Goal: Task Accomplishment & Management: Manage account settings

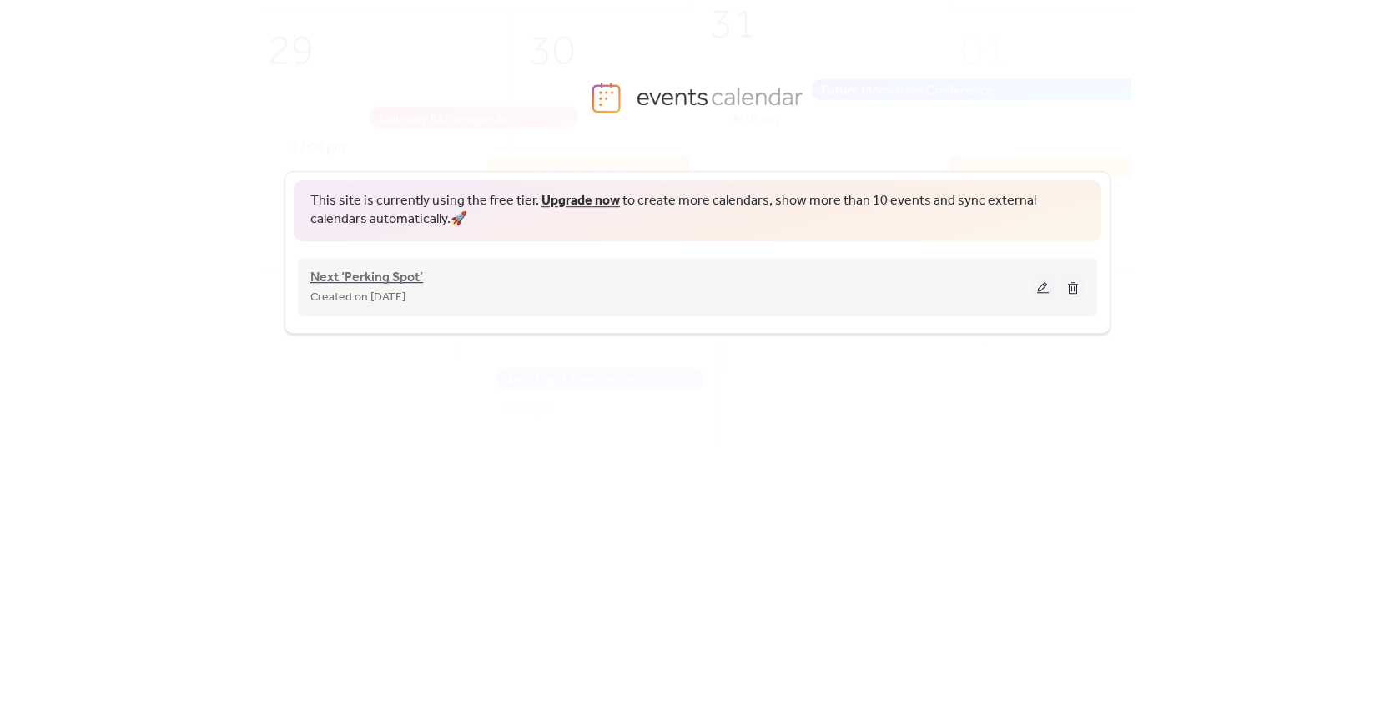
click at [417, 277] on span "Next ‘Perking Spot’" at bounding box center [366, 278] width 113 height 20
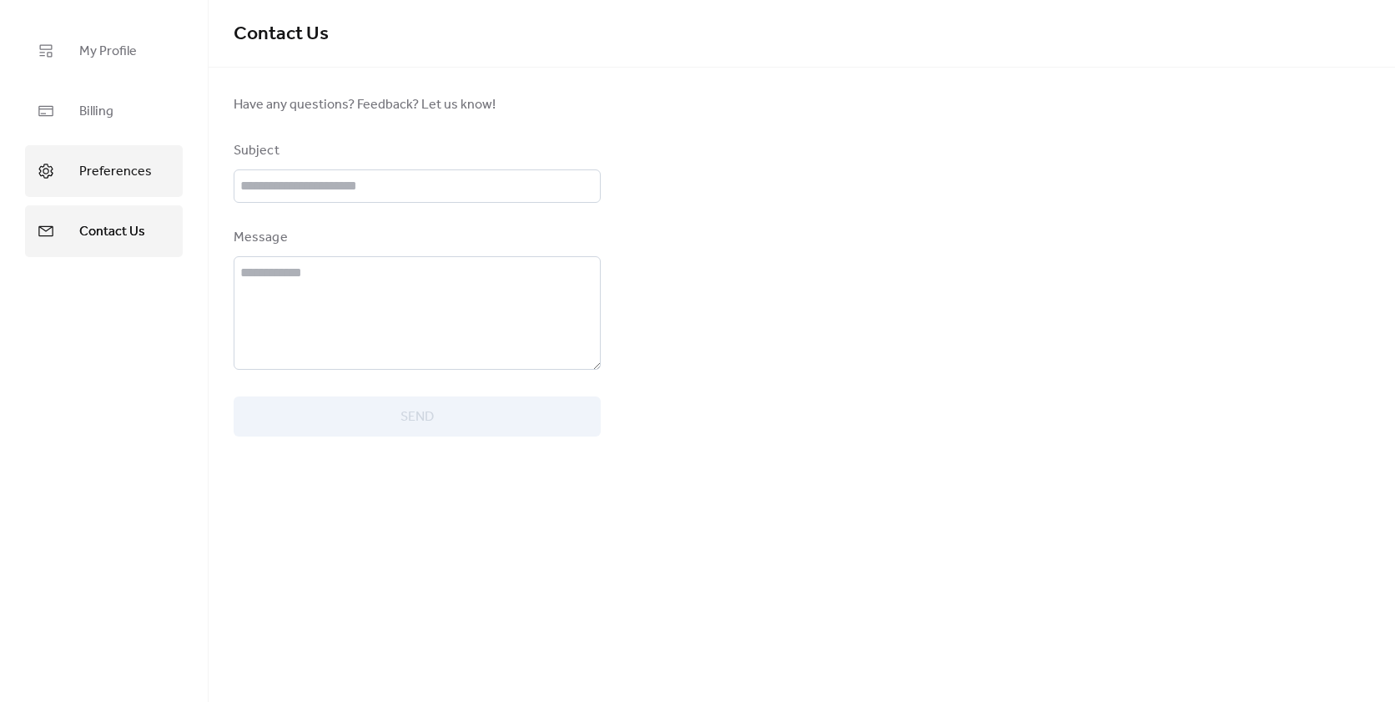
click at [67, 168] on link "Preferences" at bounding box center [104, 171] width 158 height 52
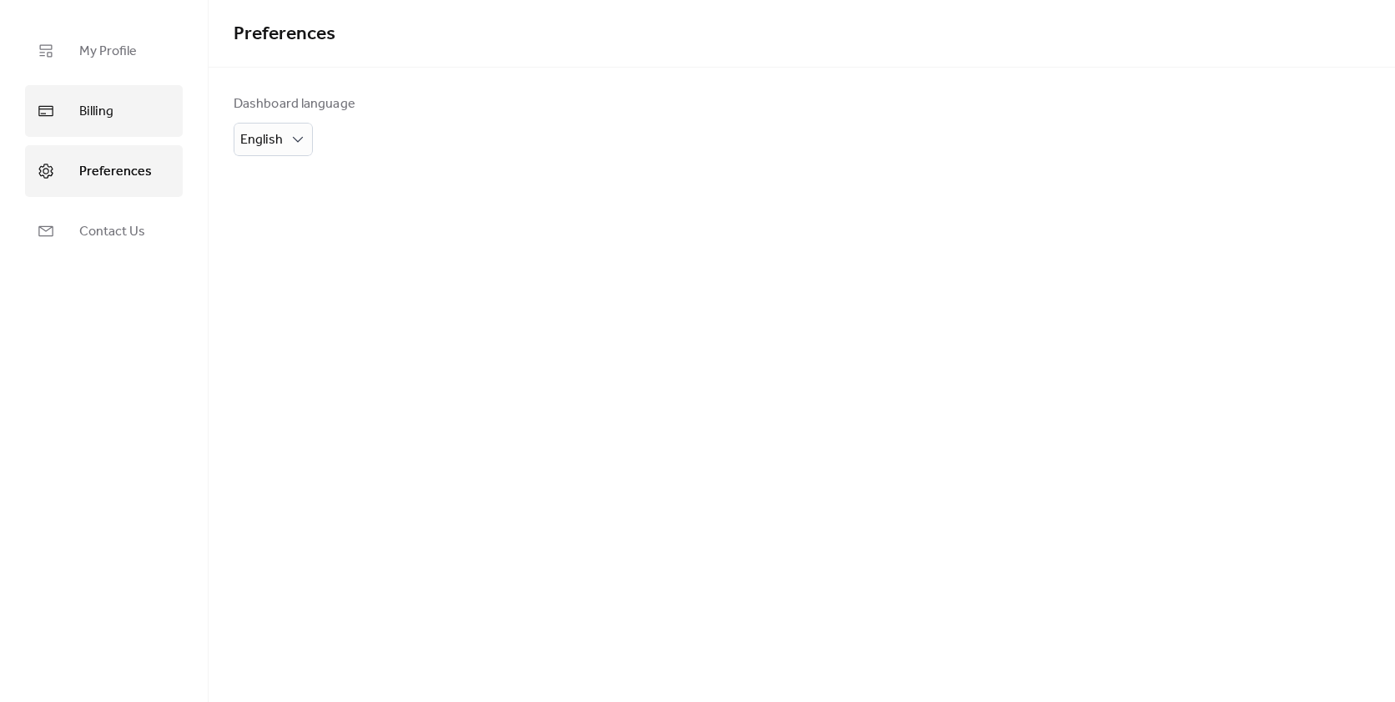
click at [90, 113] on span "Billing" at bounding box center [96, 111] width 34 height 27
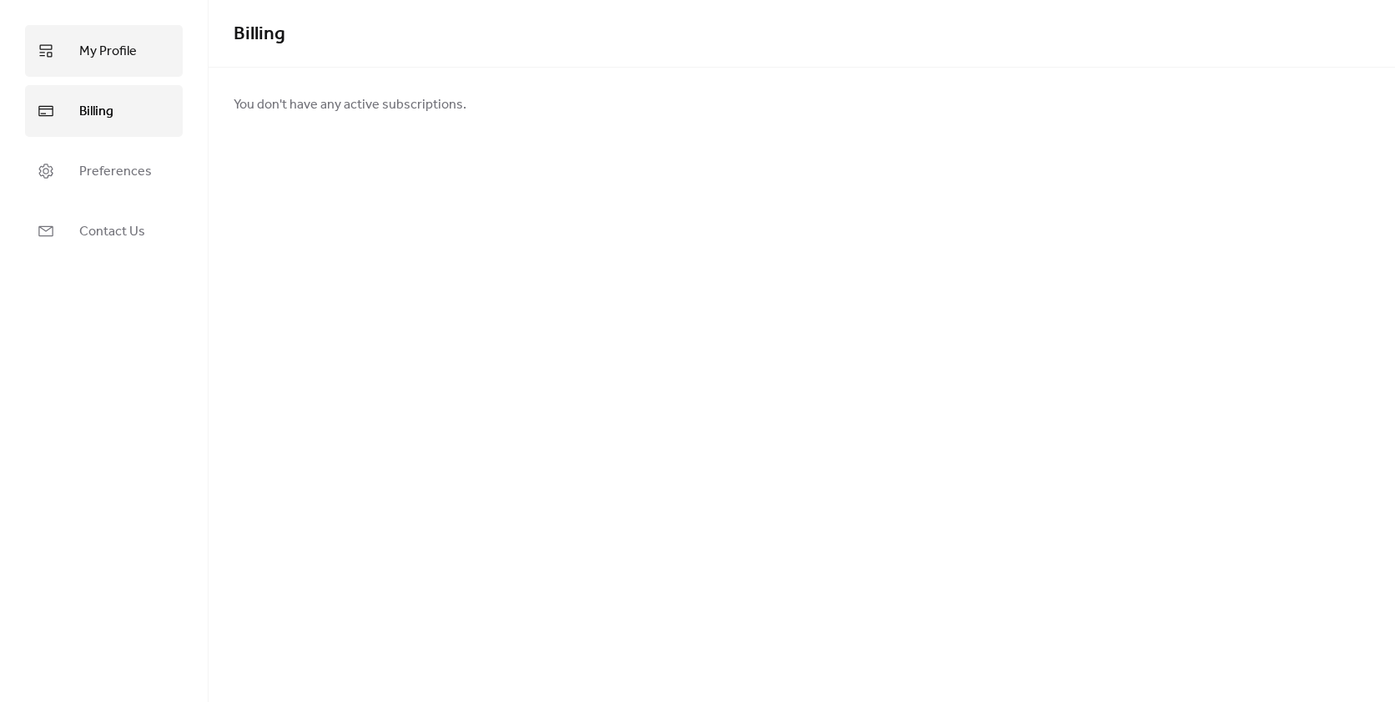
click at [85, 65] on link "My Profile" at bounding box center [104, 51] width 158 height 52
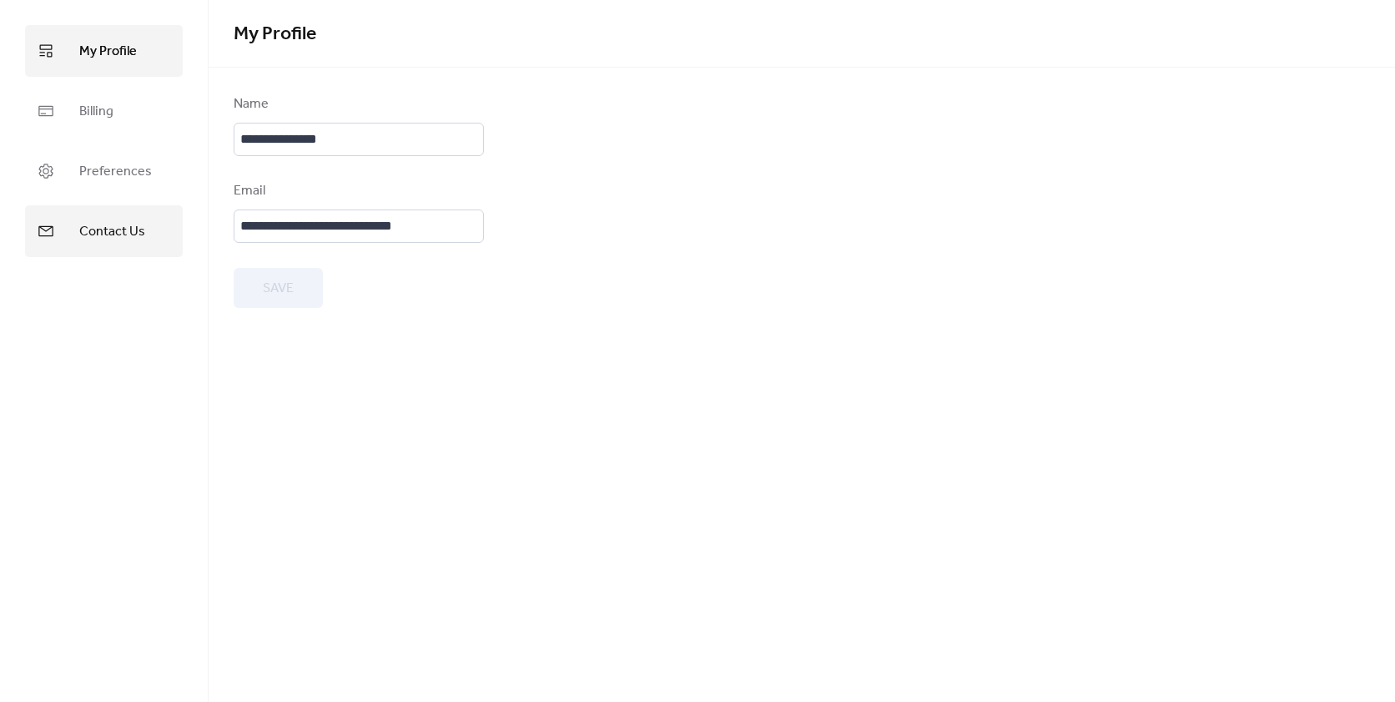
click at [98, 235] on span "Contact Us" at bounding box center [112, 232] width 66 height 27
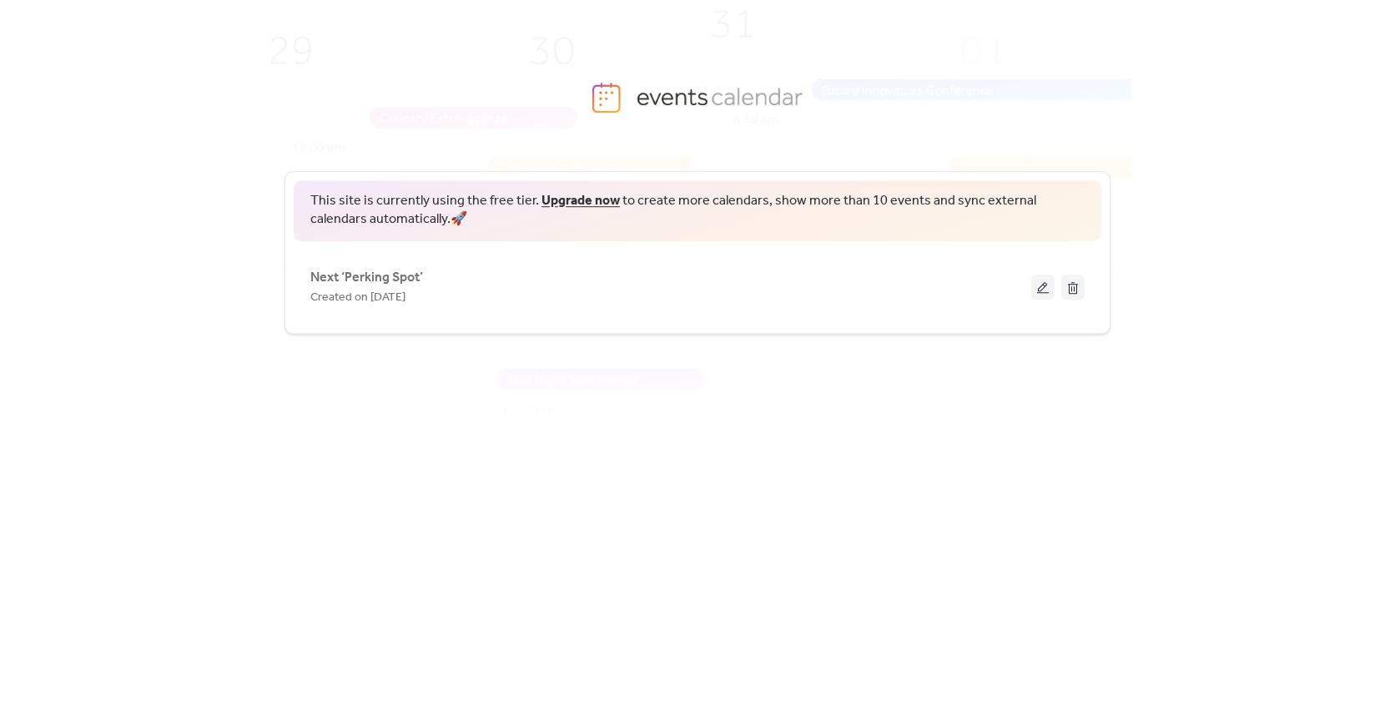
drag, startPoint x: 1079, startPoint y: 288, endPoint x: 1087, endPoint y: 338, distance: 50.8
click at [1087, 338] on div "This site is currently using the free tier. Upgrade now to create more calendar…" at bounding box center [698, 409] width 868 height 531
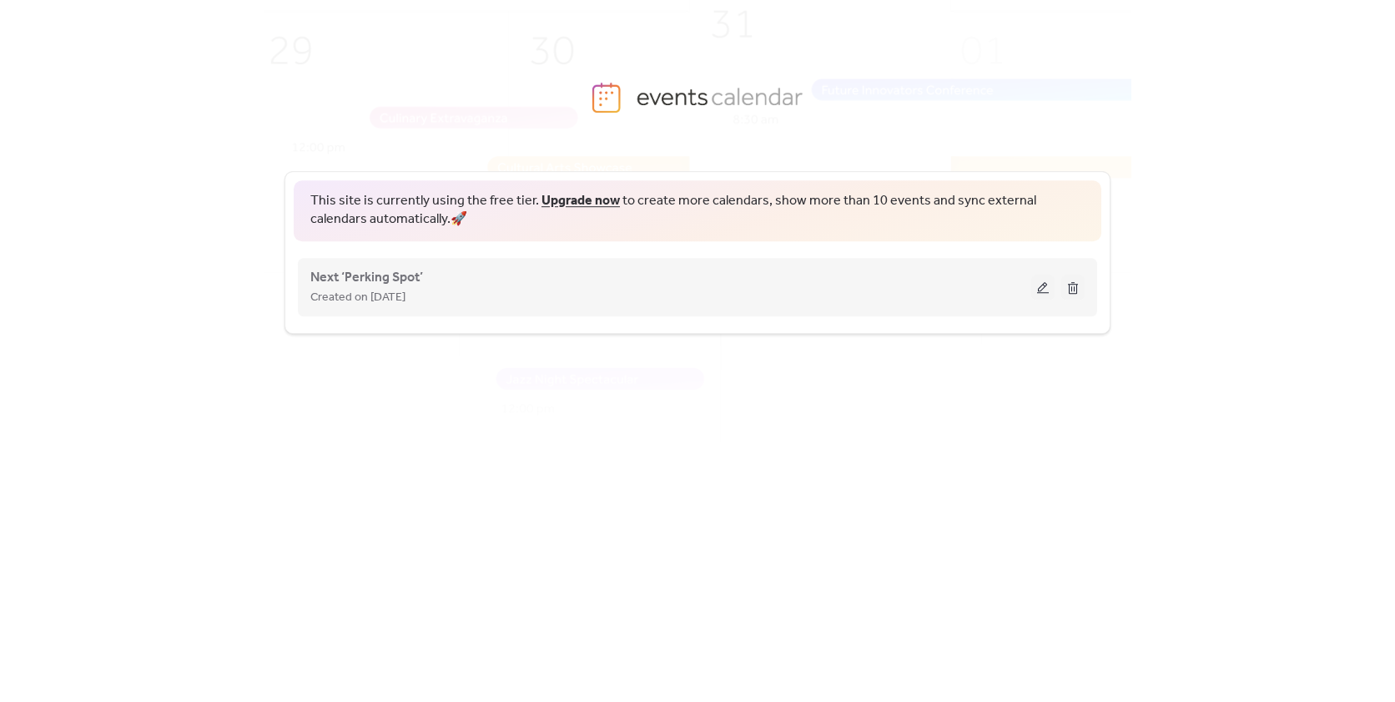
click at [845, 280] on div "Next ‘Perking Spot’ Created on 20-Mar-2025" at bounding box center [670, 287] width 721 height 40
click at [382, 279] on span "Next ‘Perking Spot’" at bounding box center [366, 278] width 113 height 20
